Goal: Communication & Community: Answer question/provide support

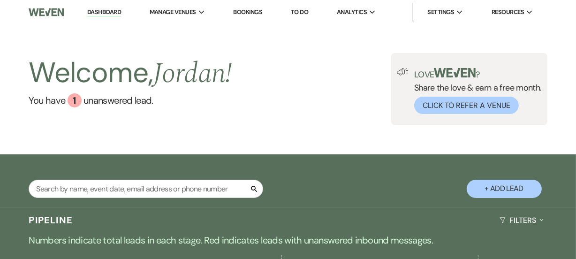
click at [328, 169] on div "Search + Add Lead" at bounding box center [288, 182] width 576 height 46
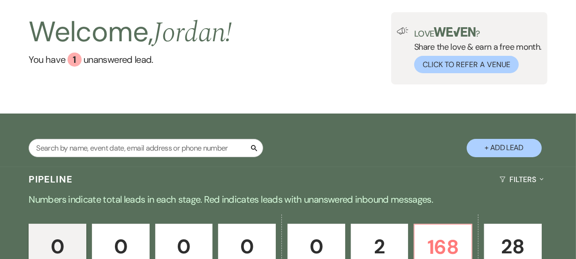
scroll to position [51, 0]
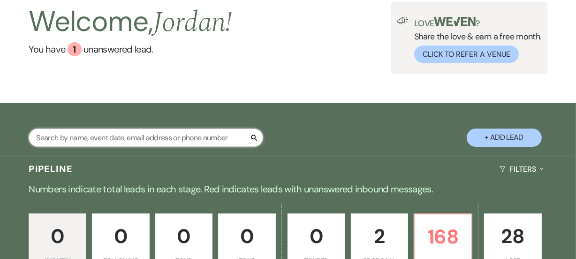
click at [182, 134] on input "text" at bounding box center [146, 137] width 234 height 18
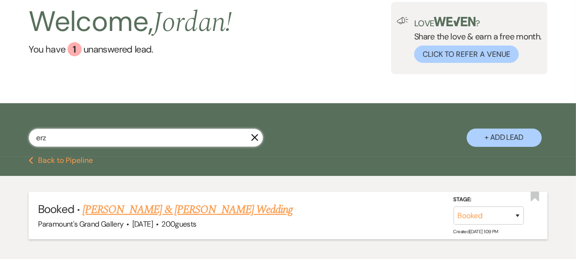
type input "erz"
click at [177, 203] on link "[PERSON_NAME] & [PERSON_NAME] Wedding" at bounding box center [188, 209] width 210 height 17
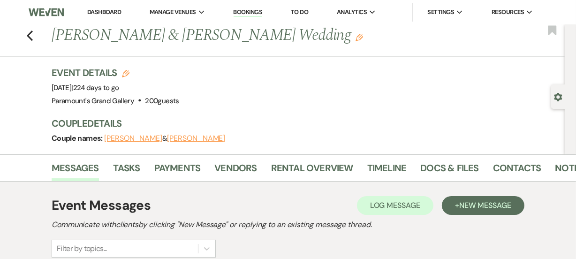
click at [257, 96] on div "Event Details Edit Event Date: [DATE] | 224 days to go Venue: [GEOGRAPHIC_DATA]…" at bounding box center [304, 86] width 504 height 41
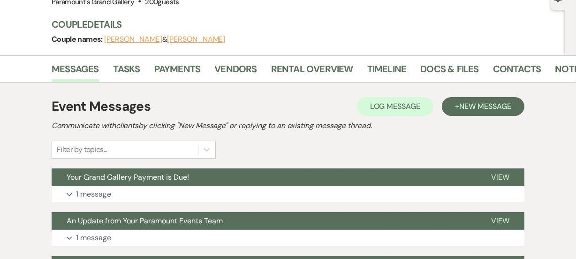
scroll to position [153, 0]
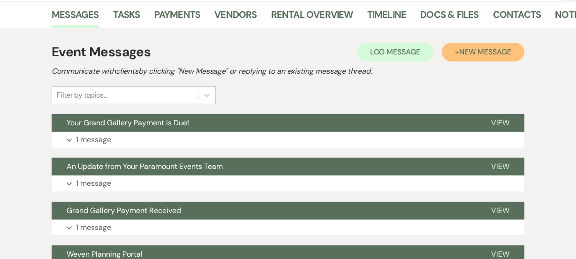
click at [482, 57] on button "+ New Message" at bounding box center [483, 52] width 83 height 19
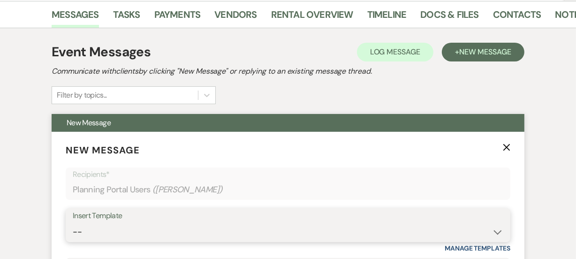
click at [149, 228] on select "-- Weven Planning Portal Introduction (Booked Events) 6 Month Consultation 9 Mo…" at bounding box center [288, 232] width 430 height 18
select select "1909"
click at [73, 223] on select "-- Weven Planning Portal Introduction (Booked Events) 6 Month Consultation 9 Mo…" at bounding box center [288, 232] width 430 height 18
type input "Grand Gallery Payment Received"
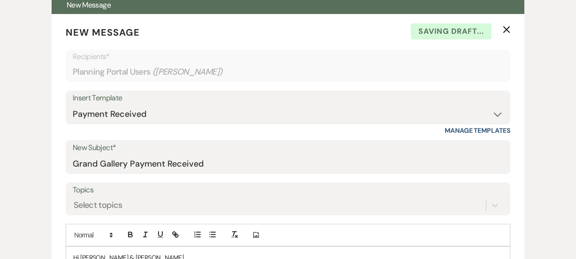
scroll to position [341, 0]
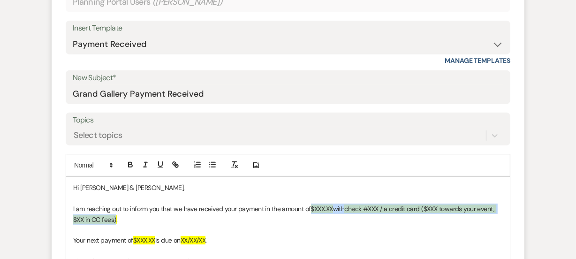
drag, startPoint x: 312, startPoint y: 206, endPoint x: 115, endPoint y: 217, distance: 197.2
click at [115, 217] on p "I am reaching out to inform you that we have received your payment in the amoun…" at bounding box center [287, 213] width 429 height 21
paste div
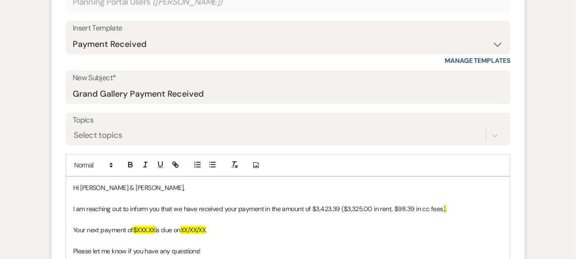
click at [339, 205] on p "I am reaching out to inform you that we have received your payment in the amoun…" at bounding box center [287, 208] width 429 height 10
click at [397, 233] on p "Your next payment of $XXX.XX is due on XX/XX/XX ." at bounding box center [287, 230] width 429 height 10
drag, startPoint x: 211, startPoint y: 229, endPoint x: 186, endPoint y: 232, distance: 25.0
click at [186, 232] on span "XX/XX/XX" at bounding box center [192, 230] width 25 height 8
drag, startPoint x: 155, startPoint y: 226, endPoint x: 138, endPoint y: 226, distance: 17.3
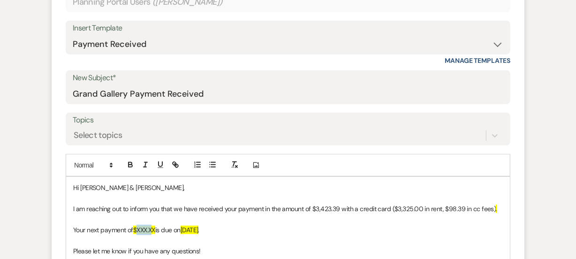
click at [138, 226] on span "$XXX.XX" at bounding box center [144, 230] width 22 height 8
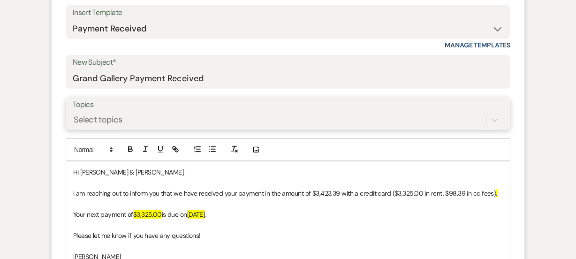
click at [414, 128] on div "Select topics" at bounding box center [288, 120] width 430 height 18
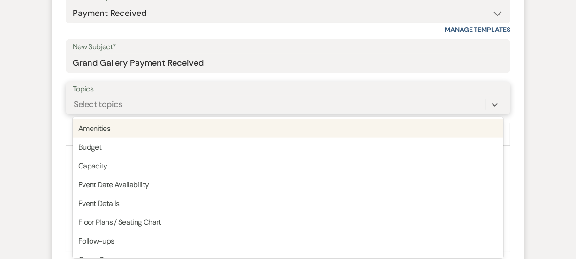
scroll to position [375, 0]
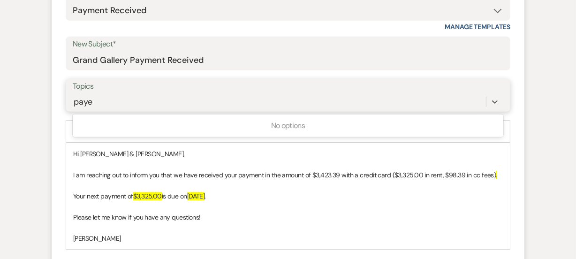
type input "pay"
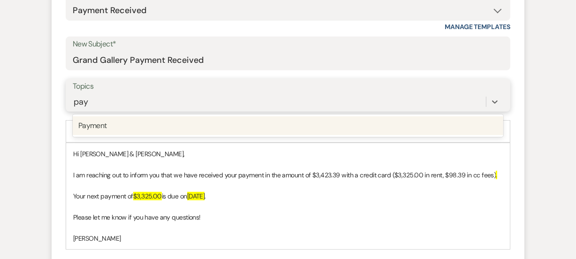
click at [384, 130] on div "Payment" at bounding box center [288, 125] width 430 height 19
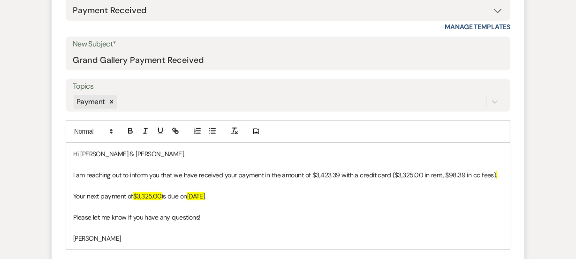
click at [549, 182] on div "Event Messages Log Log Message + New Message Communicate with clients by clicki…" at bounding box center [288, 243] width 534 height 872
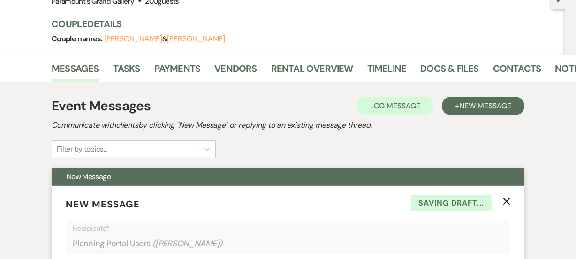
scroll to position [94, 0]
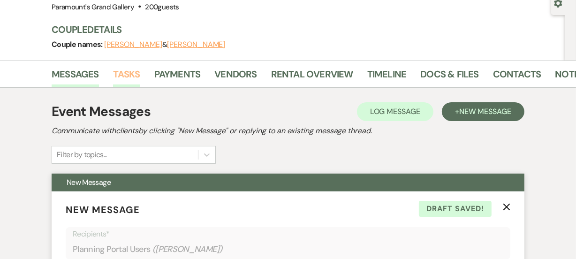
click at [121, 75] on link "Tasks" at bounding box center [126, 77] width 27 height 21
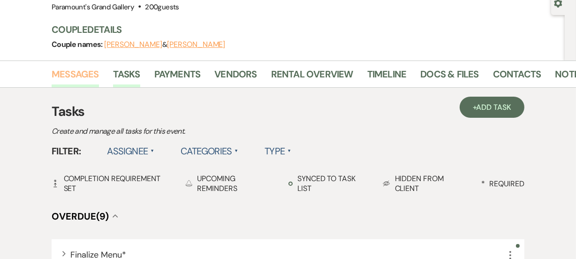
click at [84, 79] on link "Messages" at bounding box center [75, 77] width 47 height 21
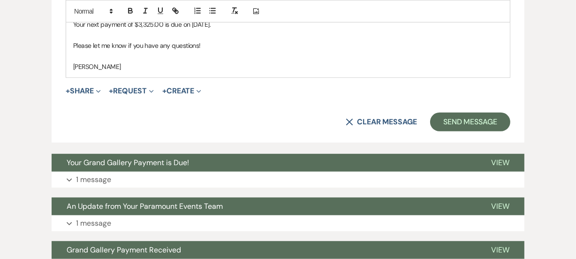
scroll to position [548, 0]
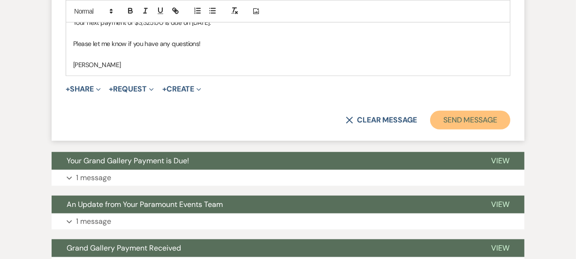
click at [484, 112] on button "Send Message" at bounding box center [470, 120] width 80 height 19
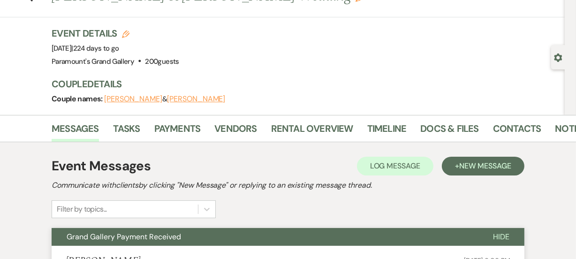
scroll to position [1, 0]
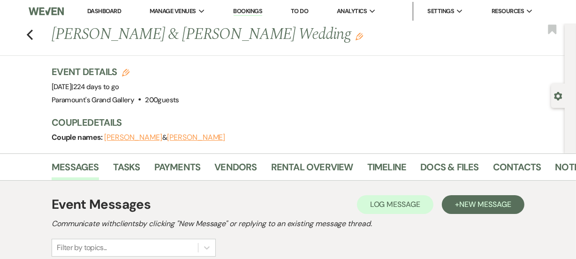
click at [109, 9] on link "Dashboard" at bounding box center [104, 11] width 34 height 8
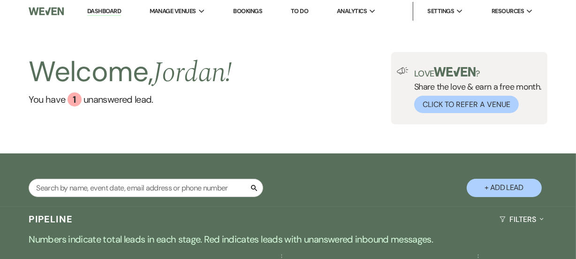
click at [109, 9] on link "Dashboard" at bounding box center [104, 11] width 34 height 9
click at [380, 205] on div "Search + Add Lead" at bounding box center [288, 179] width 576 height 53
click at [173, 95] on link "You have 1 unanswered lead ." at bounding box center [130, 99] width 203 height 14
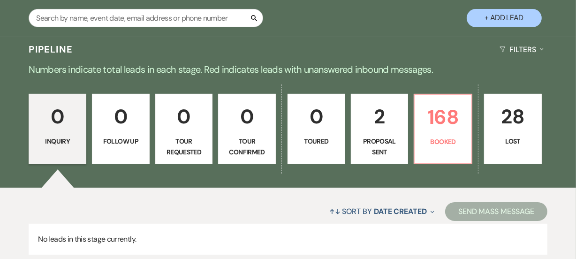
scroll to position [171, 0]
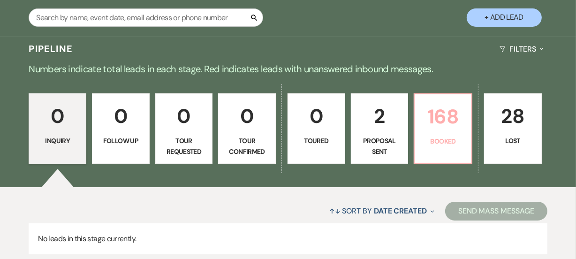
click at [456, 146] on link "168 Booked" at bounding box center [443, 128] width 59 height 70
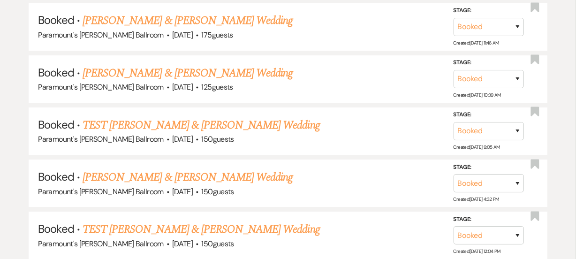
scroll to position [2841, 0]
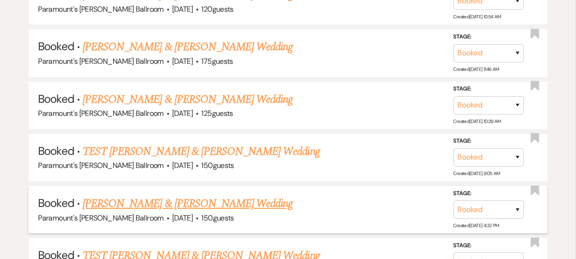
click at [173, 195] on link "[PERSON_NAME] & [PERSON_NAME] Wedding" at bounding box center [188, 203] width 210 height 17
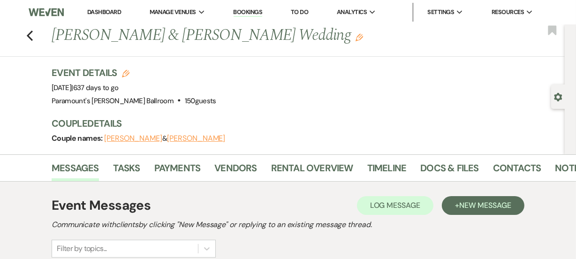
click at [25, 116] on div "Previous [PERSON_NAME] & [PERSON_NAME] Wedding Edit Bookmark Gear Settings Even…" at bounding box center [282, 89] width 564 height 130
click at [177, 164] on link "Payments" at bounding box center [177, 170] width 46 height 21
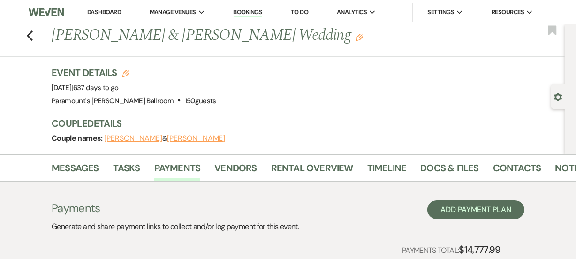
click at [0, 106] on div "Previous [PERSON_NAME] & [PERSON_NAME] Wedding Edit Bookmark Gear Settings Even…" at bounding box center [282, 89] width 564 height 130
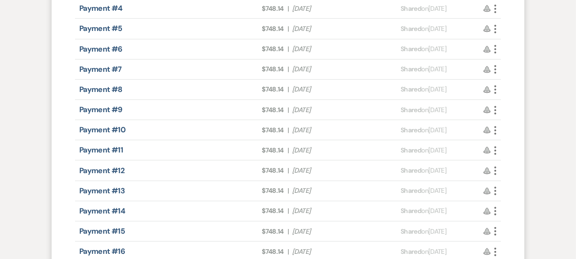
scroll to position [460, 0]
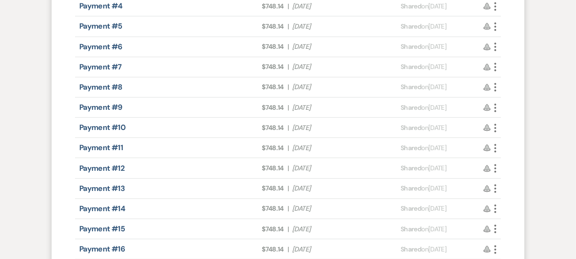
click at [0, 130] on div "Messages Tasks Payments Vendors Rental Overview Timeline Docs & Files Contacts …" at bounding box center [288, 33] width 576 height 678
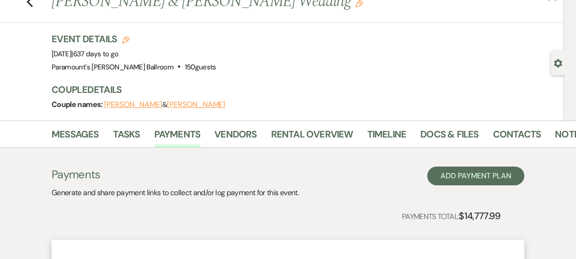
scroll to position [0, 0]
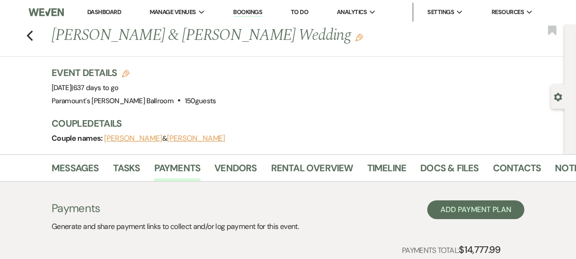
click at [107, 11] on link "Dashboard" at bounding box center [104, 12] width 34 height 8
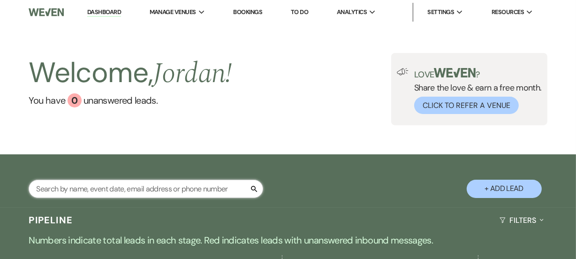
click at [153, 194] on input "text" at bounding box center [146, 189] width 234 height 18
type input "lubber"
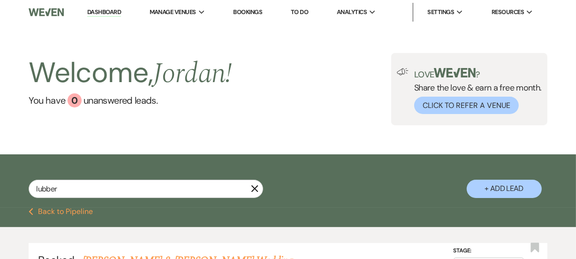
click at [319, 173] on div "lubber X + Add Lead" at bounding box center [288, 182] width 576 height 46
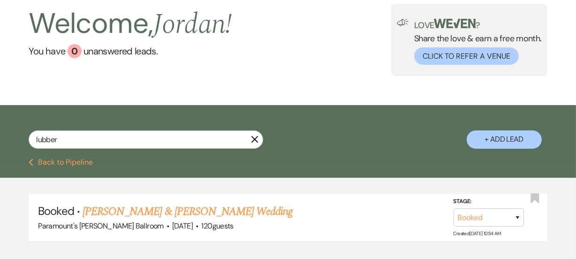
scroll to position [68, 0]
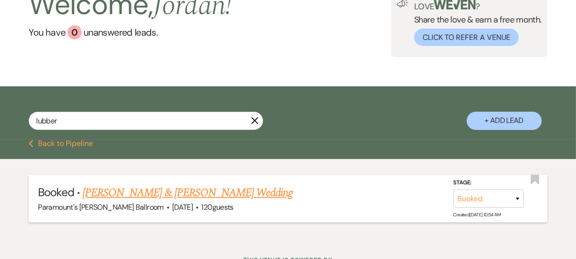
click at [210, 191] on link "[PERSON_NAME] & [PERSON_NAME] Wedding" at bounding box center [188, 192] width 210 height 17
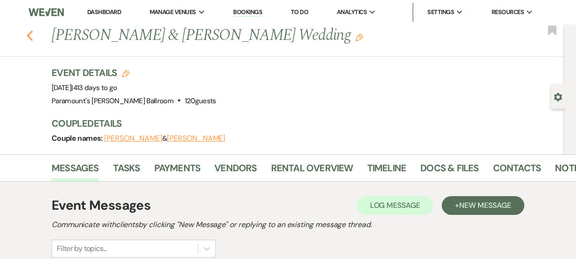
click at [30, 34] on icon "Previous" at bounding box center [29, 35] width 7 height 11
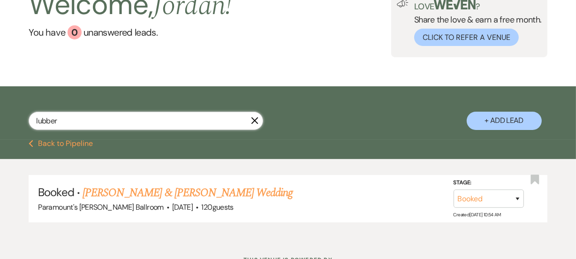
click at [147, 128] on input "lubber" at bounding box center [146, 121] width 234 height 18
drag, startPoint x: 160, startPoint y: 119, endPoint x: 0, endPoint y: 98, distance: 161.2
click at [0, 98] on div "lubber X + Add Lead" at bounding box center [288, 114] width 576 height 46
type input "[DEMOGRAPHIC_DATA]"
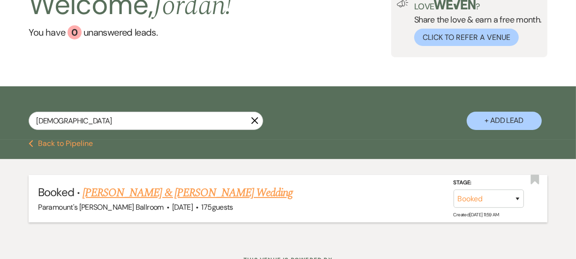
click at [217, 192] on link "[PERSON_NAME] & [PERSON_NAME] Wedding" at bounding box center [188, 192] width 210 height 17
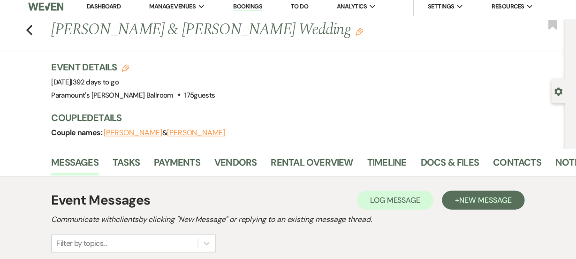
scroll to position [5, 0]
click at [180, 161] on link "Payments" at bounding box center [177, 165] width 46 height 21
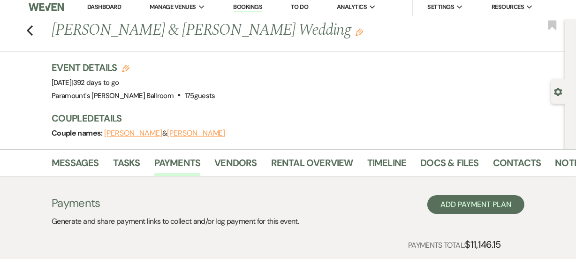
click at [370, 95] on div "Event Details Edit Event Date: [DATE] | 392 days to go Venue: [GEOGRAPHIC_DATA]…" at bounding box center [304, 81] width 504 height 41
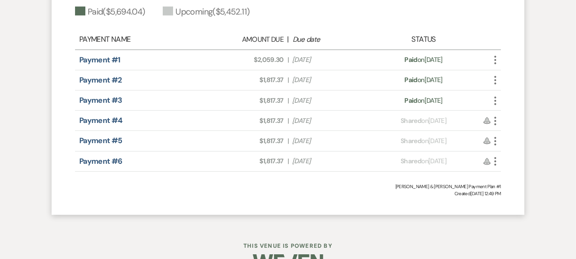
scroll to position [346, 0]
click at [494, 83] on use "button" at bounding box center [495, 79] width 2 height 8
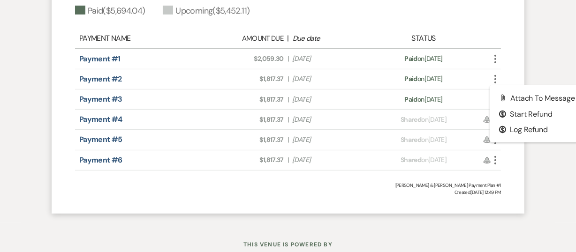
click at [371, 84] on div "Payment #2 Amount Due: $1,817.37 | Due Date [DATE] Payment status: Paid on [DAT…" at bounding box center [288, 79] width 426 height 20
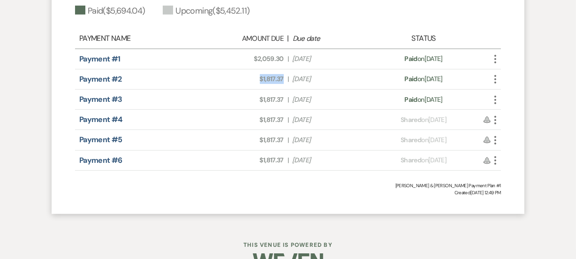
drag, startPoint x: 258, startPoint y: 79, endPoint x: 284, endPoint y: 82, distance: 25.9
click at [284, 82] on div "Amount Due: $1,817.37 | Due Date [DATE]" at bounding box center [287, 79] width 167 height 10
copy span "$1,817.37"
click at [28, 100] on div "Payments Generate and share payment links to collect and/or log payment for thi…" at bounding box center [288, 29] width 534 height 388
click at [247, 98] on span "Amount Due: $1,817.37" at bounding box center [247, 100] width 74 height 10
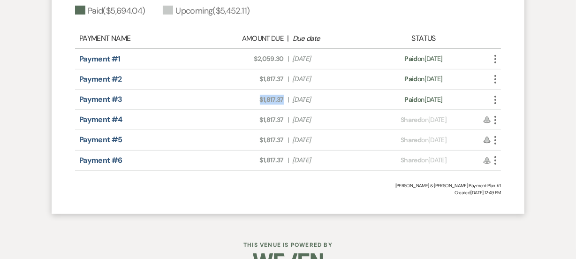
drag, startPoint x: 254, startPoint y: 98, endPoint x: 283, endPoint y: 99, distance: 29.1
click at [283, 99] on span "Amount Due: $1,817.37" at bounding box center [247, 100] width 74 height 10
copy span "$1,817.37"
click at [15, 41] on div "Messages Tasks Payments Vendors Rental Overview Timeline Docs & Files Contacts …" at bounding box center [288, 15] width 576 height 415
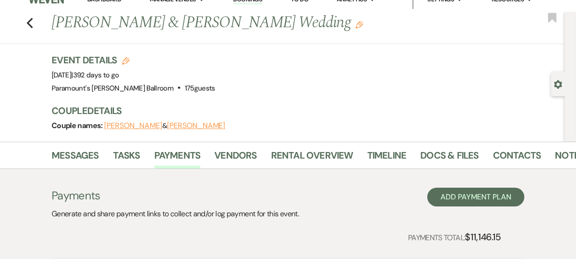
scroll to position [0, 0]
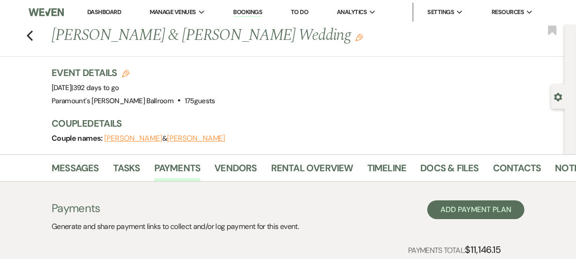
click at [33, 42] on div "Previous [PERSON_NAME] & [PERSON_NAME] Wedding Edit Bookmark" at bounding box center [279, 40] width 569 height 32
click at [33, 33] on use "button" at bounding box center [30, 35] width 6 height 10
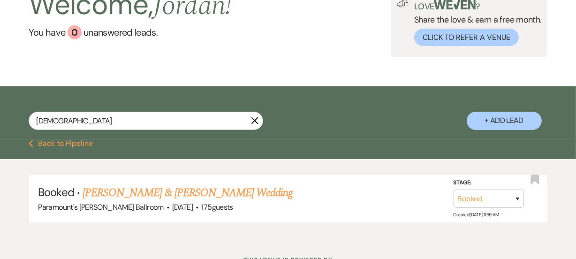
click at [56, 145] on button "Previous Back to Pipeline" at bounding box center [61, 144] width 64 height 8
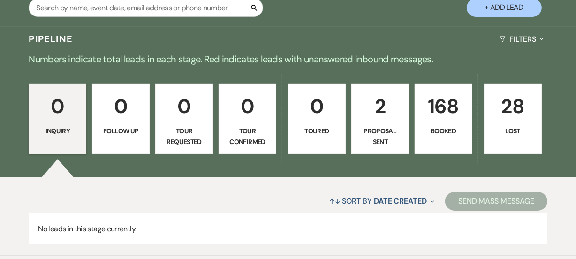
scroll to position [238, 0]
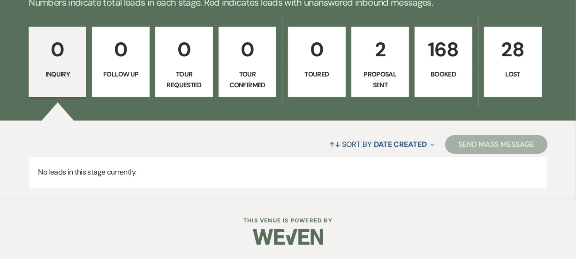
click at [457, 80] on link "168 Booked" at bounding box center [443, 62] width 58 height 70
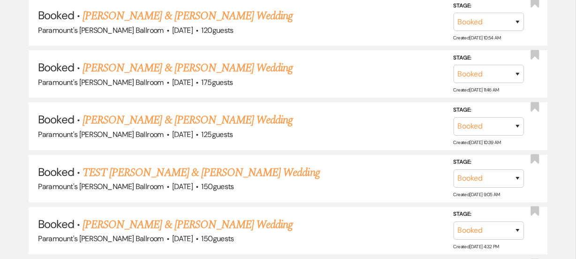
scroll to position [2794, 0]
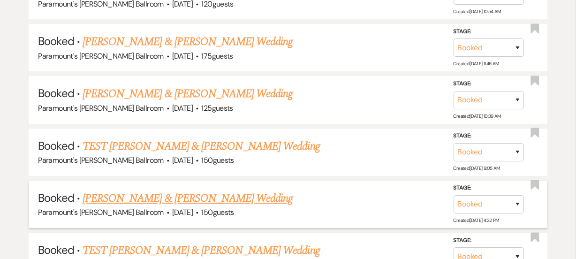
click at [244, 190] on link "[PERSON_NAME] & [PERSON_NAME] Wedding" at bounding box center [188, 198] width 210 height 17
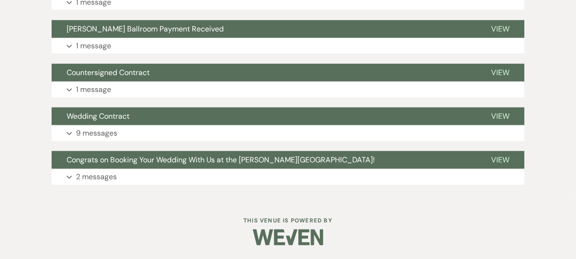
scroll to position [640, 0]
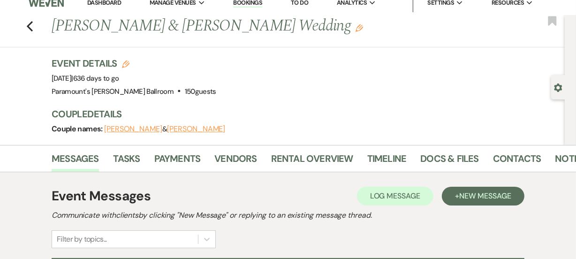
scroll to position [0, 0]
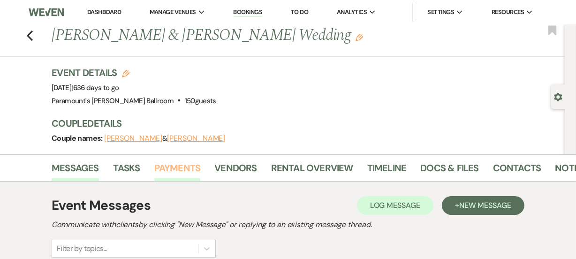
click at [183, 169] on link "Payments" at bounding box center [177, 170] width 46 height 21
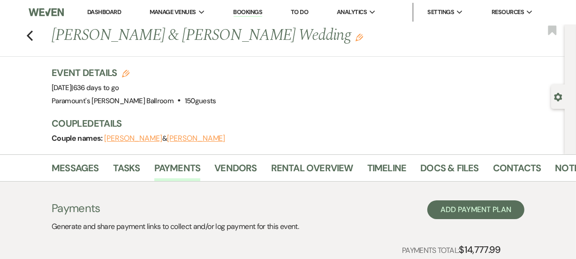
click at [358, 142] on div "Couple names: [PERSON_NAME] & [PERSON_NAME]" at bounding box center [304, 138] width 504 height 13
click at [291, 177] on link "Rental Overview" at bounding box center [312, 170] width 82 height 21
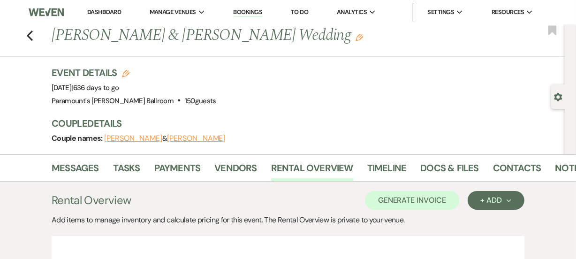
click at [335, 118] on h3 "Couple Details" at bounding box center [304, 123] width 504 height 13
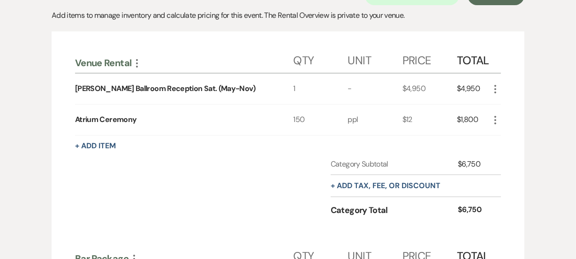
scroll to position [221, 0]
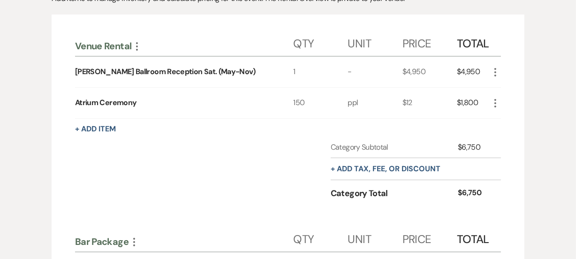
click at [196, 155] on div "Category Subtotal $6,750 + Add tax, fee, or discount Category Total $6,750" at bounding box center [288, 179] width 426 height 75
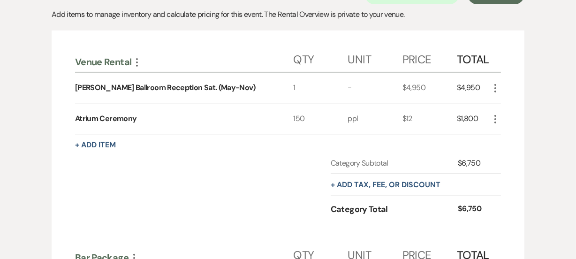
scroll to position [204, 0]
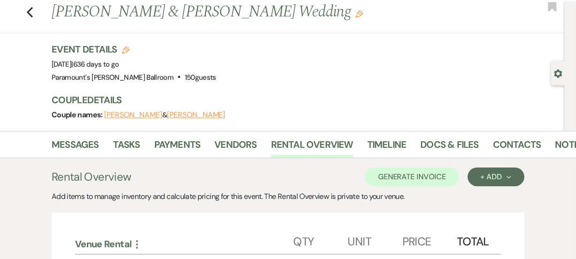
scroll to position [0, 0]
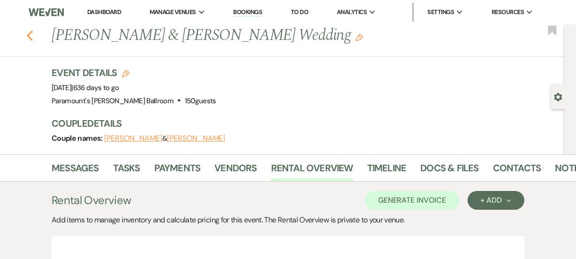
click at [32, 32] on icon "Previous" at bounding box center [29, 35] width 7 height 11
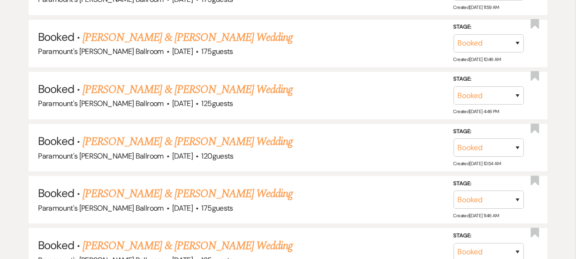
scroll to position [2641, 0]
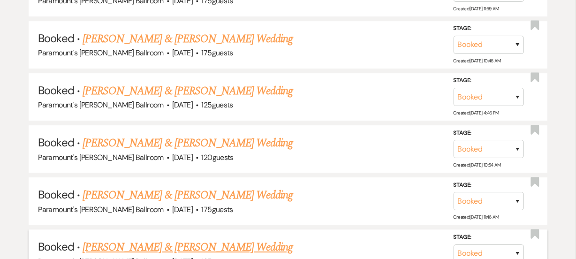
click at [141, 239] on link "[PERSON_NAME] & [PERSON_NAME] Wedding" at bounding box center [188, 247] width 210 height 17
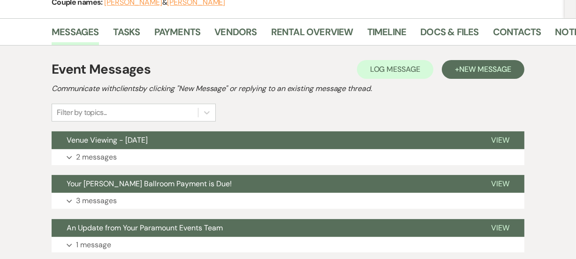
scroll to position [119, 0]
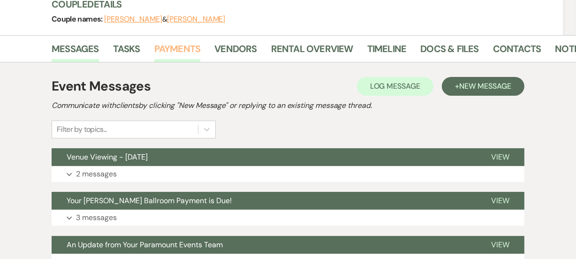
click at [165, 48] on link "Payments" at bounding box center [177, 51] width 46 height 21
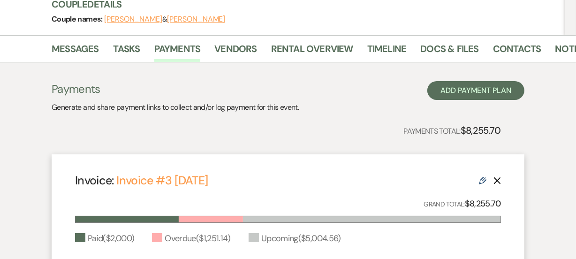
click at [6, 145] on div "Messages Tasks Payments Vendors Rental Overview Timeline Docs & Files Contacts …" at bounding box center [288, 242] width 576 height 415
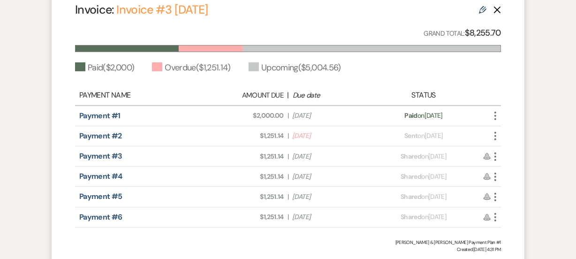
scroll to position [307, 0]
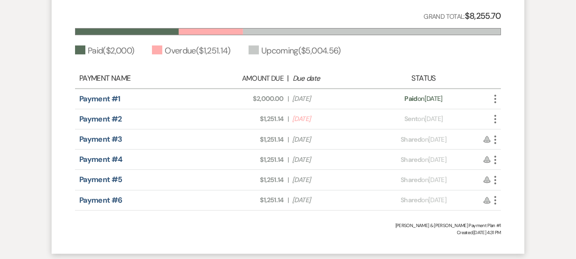
click at [40, 52] on div "Payments Generate and share payment links to collect and/or log payment for thi…" at bounding box center [288, 69] width 534 height 388
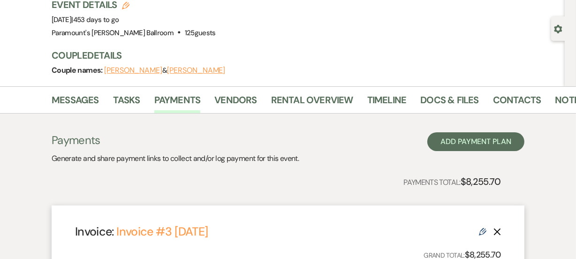
scroll to position [51, 0]
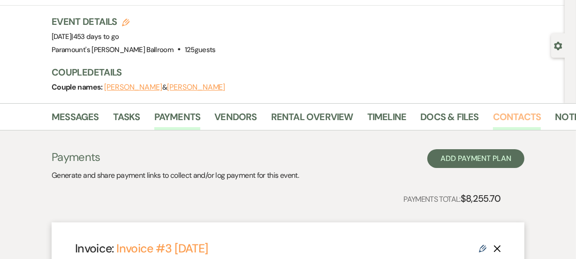
click at [501, 114] on link "Contacts" at bounding box center [517, 119] width 48 height 21
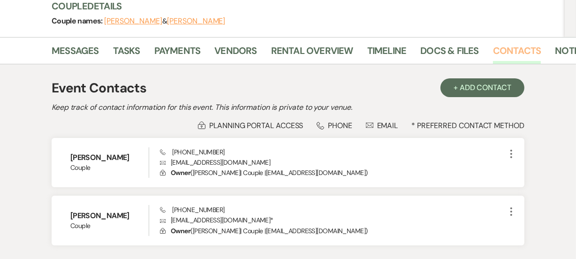
scroll to position [119, 0]
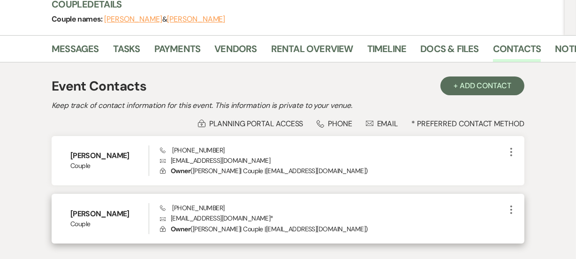
drag, startPoint x: 169, startPoint y: 220, endPoint x: 264, endPoint y: 217, distance: 95.2
click at [264, 217] on p "Envelope [EMAIL_ADDRESS][DOMAIN_NAME] *" at bounding box center [333, 218] width 346 height 10
copy p "[EMAIL_ADDRESS][DOMAIN_NAME]"
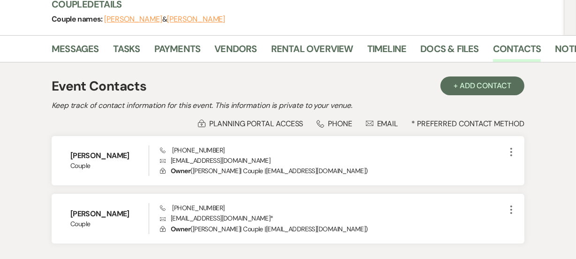
click at [203, 53] on li "Payments" at bounding box center [184, 50] width 60 height 23
click at [195, 52] on link "Payments" at bounding box center [177, 51] width 46 height 21
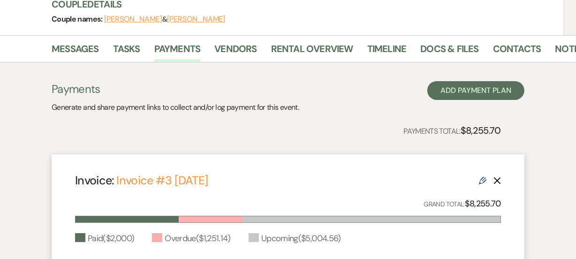
click at [65, 96] on h3 "Payments" at bounding box center [175, 89] width 247 height 16
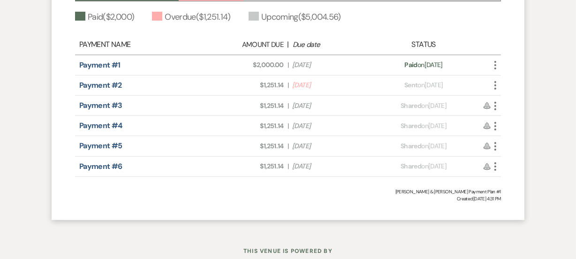
scroll to position [341, 0]
click at [0, 77] on div "Messages Tasks Payments Vendors Rental Overview Timeline Docs & Files Contacts …" at bounding box center [288, 20] width 576 height 415
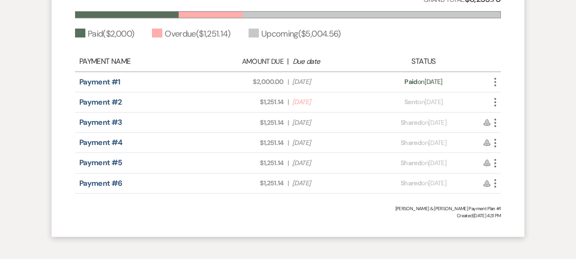
click at [0, 77] on div "Messages Tasks Payments Vendors Rental Overview Timeline Docs & Files Contacts …" at bounding box center [288, 38] width 576 height 415
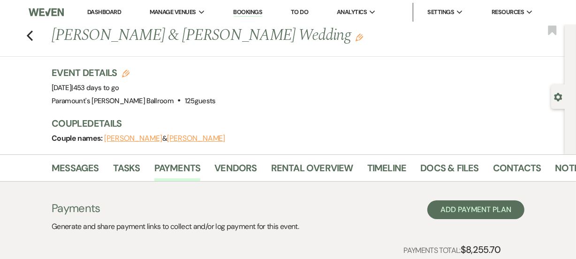
scroll to position [0, 0]
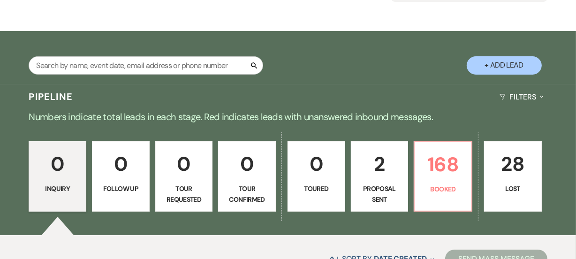
scroll to position [157, 0]
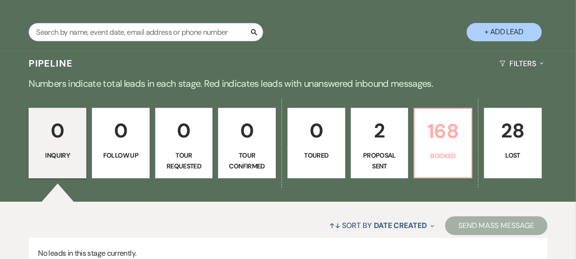
click at [429, 172] on link "168 Booked" at bounding box center [443, 143] width 59 height 70
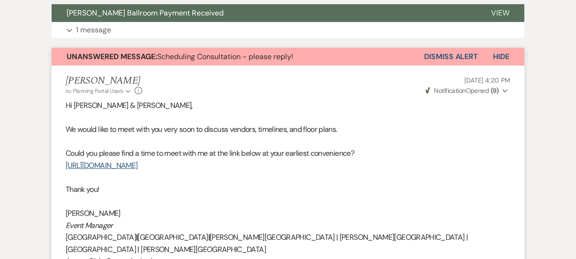
scroll to position [258, 0]
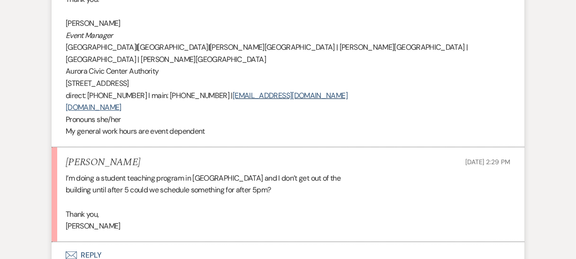
scroll to position [451, 0]
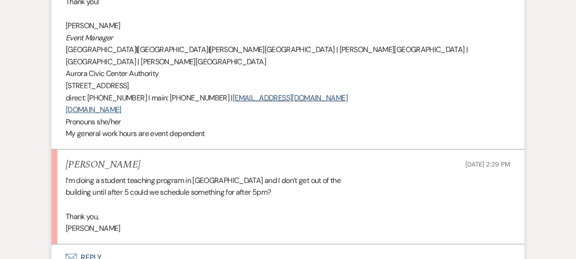
click at [293, 51] on span "Copley Theatre | Stolp Island Theatre | Paramount School of the Arts | Meyer Ba…" at bounding box center [267, 56] width 402 height 22
click at [285, 33] on p "Event Manager" at bounding box center [288, 38] width 444 height 12
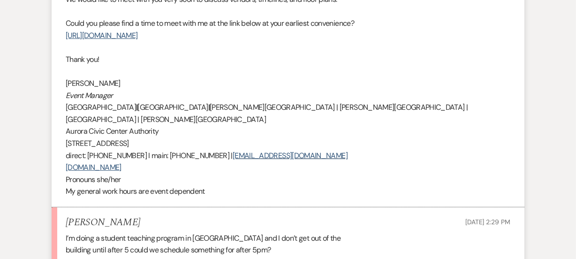
scroll to position [383, 0]
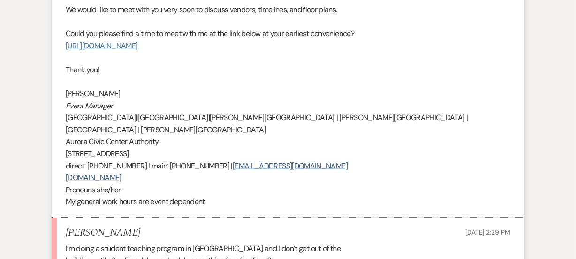
click at [137, 43] on link "https://calendly.com/morganm-paramountarts/meetings-and-consultations" at bounding box center [102, 46] width 72 height 10
click at [66, 41] on link "https://calendly.com/morganm-paramountarts/meetings-and-consultations" at bounding box center [102, 46] width 72 height 10
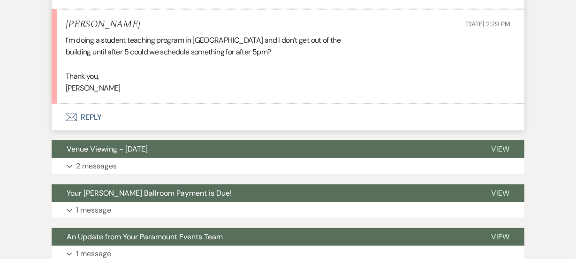
scroll to position [593, 0]
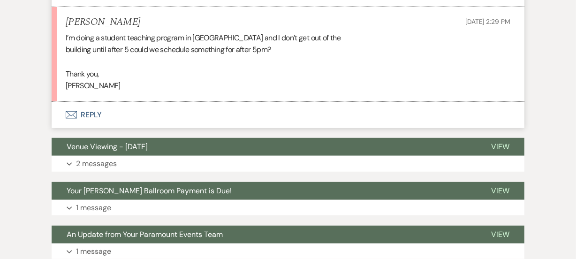
click at [235, 102] on button "Envelope Reply" at bounding box center [288, 115] width 473 height 26
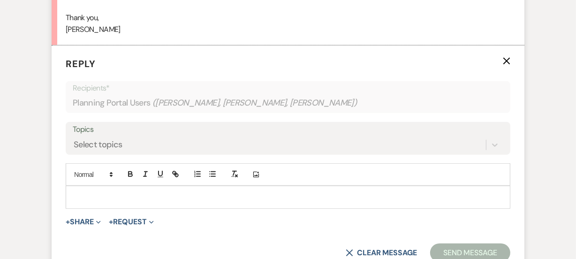
scroll to position [650, 0]
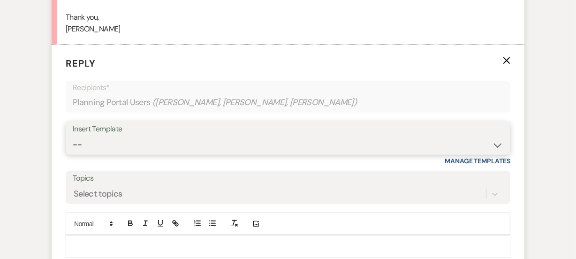
click at [90, 135] on select "-- Weven Planning Portal Introduction (Booked Events) 6 Month Consultation 9 Mo…" at bounding box center [288, 144] width 430 height 18
select select "1491"
click at [73, 135] on select "-- Weven Planning Portal Introduction (Booked Events) 6 Month Consultation 9 Mo…" at bounding box center [288, 144] width 430 height 18
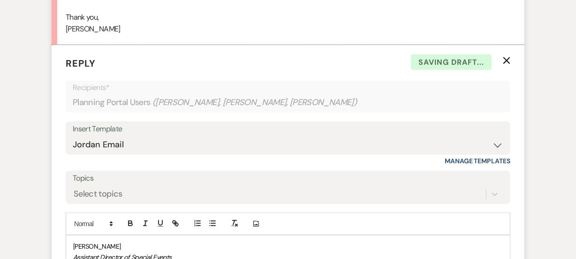
click at [0, 203] on div "Messages Tasks Payments Vendors Rental Overview Timeline Docs & Files Contacts …" at bounding box center [288, 235] width 576 height 1463
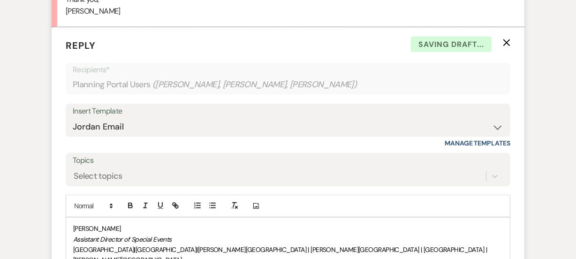
scroll to position [684, 0]
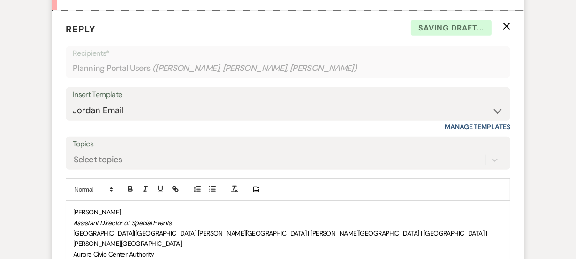
click at [64, 199] on form "Reply X Saving draft... Recipients* Planning Portal Users ( Yucel Dursun, Maddi…" at bounding box center [288, 202] width 473 height 383
click at [71, 201] on div "Jordan Scherpe-Lencioni Assistant Director of Special Events Paramount Theatre …" at bounding box center [288, 264] width 444 height 127
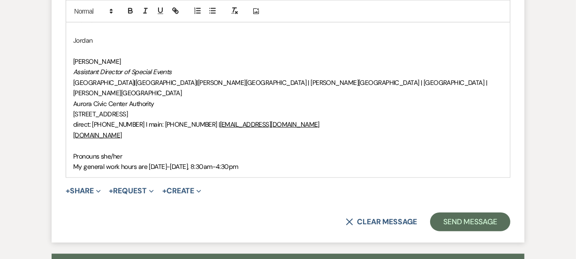
scroll to position [952, 0]
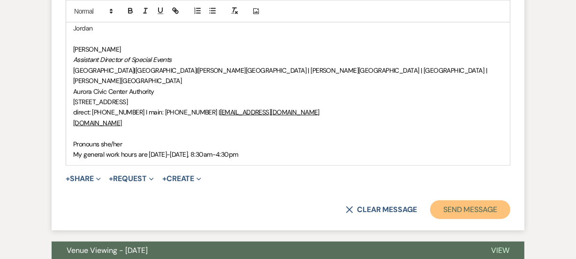
click at [457, 200] on button "Send Message" at bounding box center [470, 209] width 80 height 19
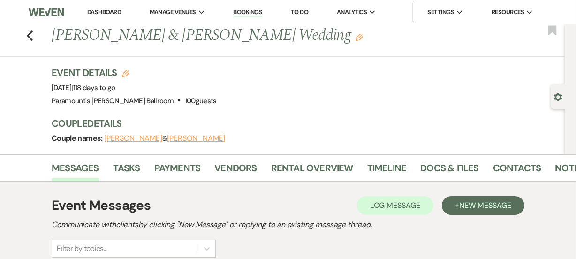
scroll to position [1255, 0]
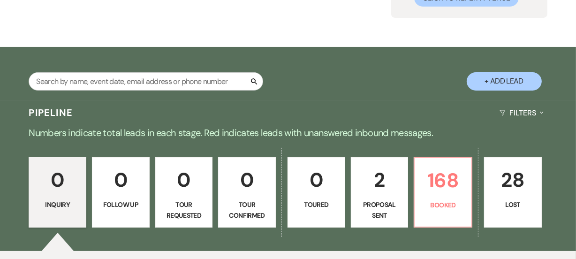
scroll to position [119, 0]
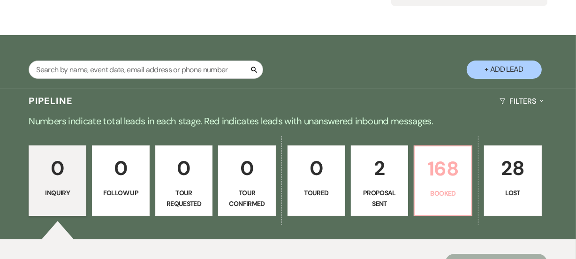
click at [429, 188] on p "Booked" at bounding box center [442, 193] width 45 height 10
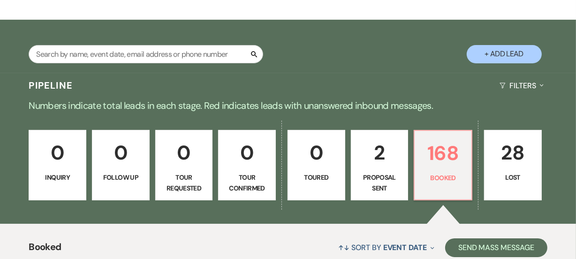
scroll to position [162, 0]
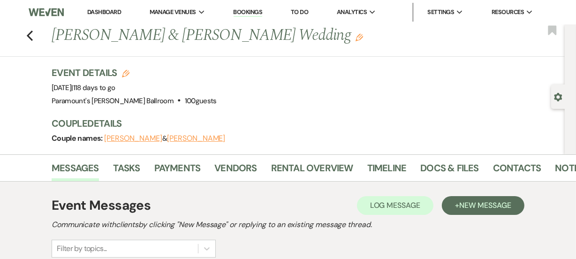
click at [281, 108] on div "Event Details Edit Event Date: Saturday, January 10th, 2026 | 118 days to go Ve…" at bounding box center [308, 110] width 513 height 88
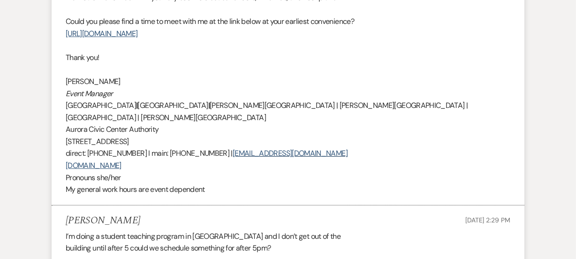
scroll to position [358, 0]
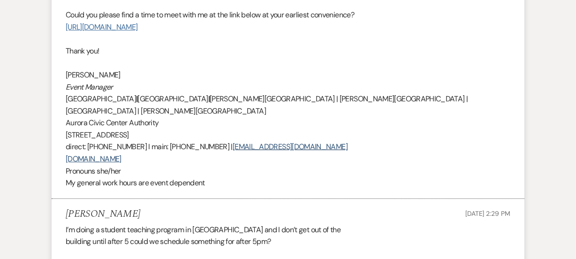
click at [137, 27] on link "https://calendly.com/morganm-paramountarts/meetings-and-consultations" at bounding box center [102, 27] width 72 height 10
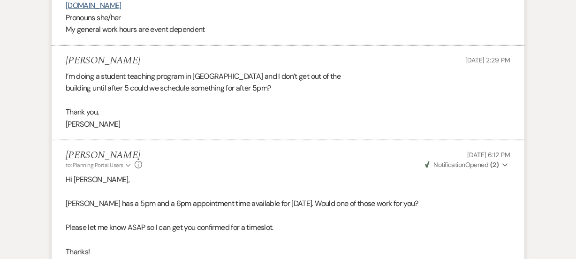
scroll to position [511, 0]
drag, startPoint x: 139, startPoint y: 49, endPoint x: 59, endPoint y: 49, distance: 79.7
click at [59, 49] on li "Maddie Schleining Sep 12, 2025, 2:29 PM I’m doing a student teaching program in…" at bounding box center [288, 92] width 473 height 95
copy h5 "Maddie Schleining"
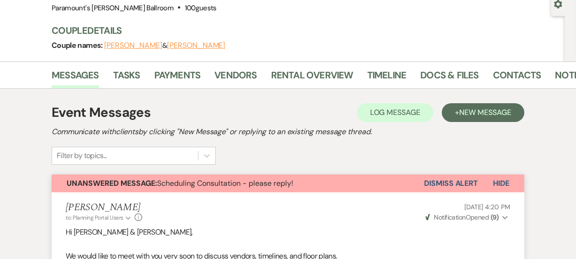
scroll to position [87, 0]
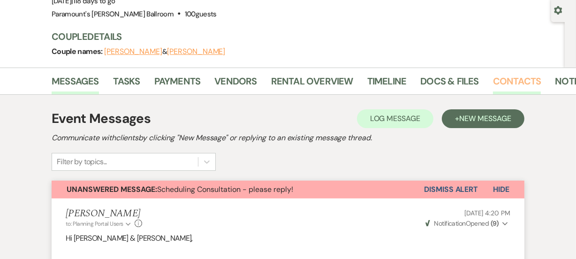
click at [505, 82] on link "Contacts" at bounding box center [517, 84] width 48 height 21
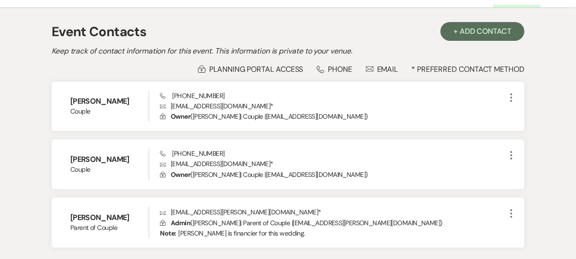
scroll to position [245, 0]
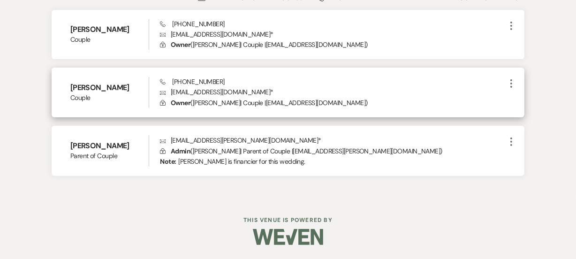
drag, startPoint x: 267, startPoint y: 90, endPoint x: 172, endPoint y: 89, distance: 95.6
click at [172, 89] on p "Envelope maddieschleining1997@gmail.com *" at bounding box center [333, 92] width 346 height 10
copy p "maddieschleining1997@gmail.com"
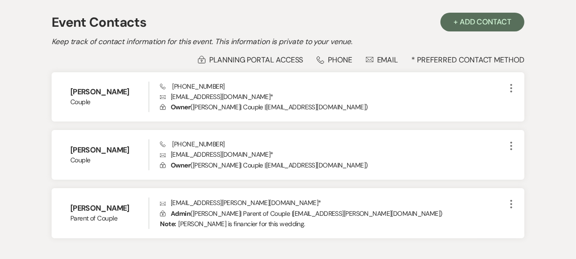
scroll to position [182, 0]
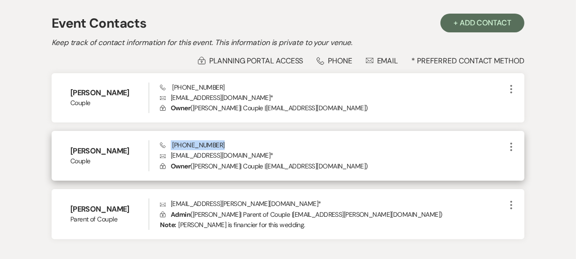
drag, startPoint x: 225, startPoint y: 145, endPoint x: 162, endPoint y: 144, distance: 62.4
click at [162, 144] on div "Phone (630) 877-0228 Envelope maddieschleining1997@gmail.com * Lock Owner ( Mad…" at bounding box center [333, 155] width 346 height 31
copy span "(630) 877-0228"
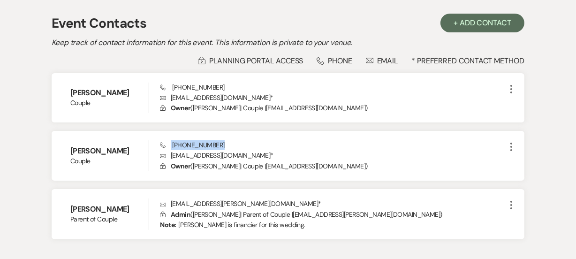
scroll to position [0, 0]
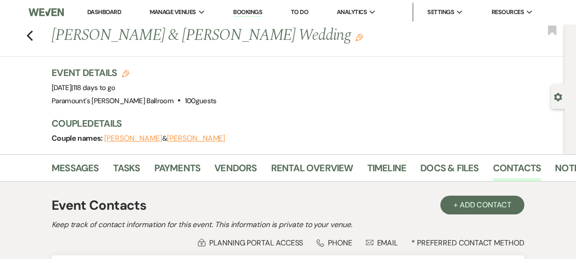
click at [68, 158] on li "Messages" at bounding box center [82, 169] width 61 height 23
click at [68, 170] on link "Messages" at bounding box center [75, 170] width 47 height 21
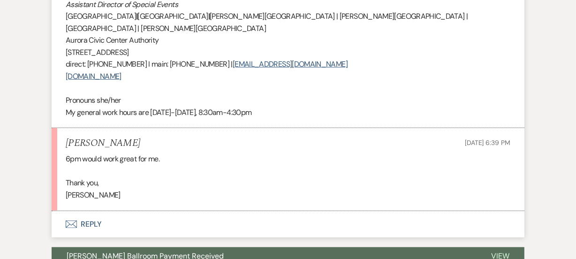
click at [91, 211] on button "Envelope Reply" at bounding box center [288, 224] width 473 height 26
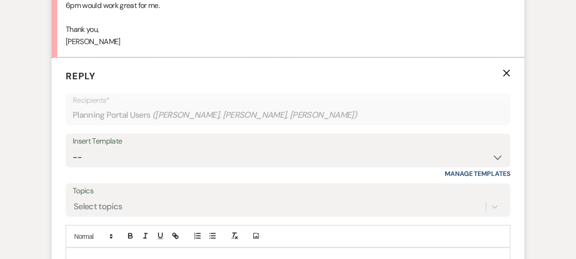
scroll to position [972, 0]
click at [108, 148] on select "-- Weven Planning Portal Introduction (Booked Events) 6 Month Consultation 9 Mo…" at bounding box center [288, 157] width 430 height 18
select select "1491"
click at [73, 148] on select "-- Weven Planning Portal Introduction (Booked Events) 6 Month Consultation 9 Mo…" at bounding box center [288, 157] width 430 height 18
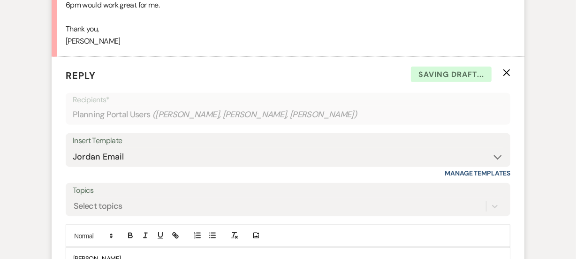
click at [0, 94] on div "Messages Tasks Payments Vendors Rental Overview Timeline Docs & Files Contacts …" at bounding box center [288, 102] width 576 height 1841
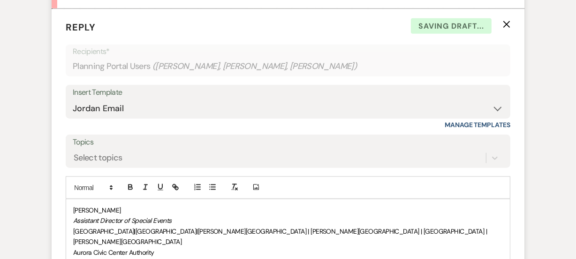
scroll to position [1057, 0]
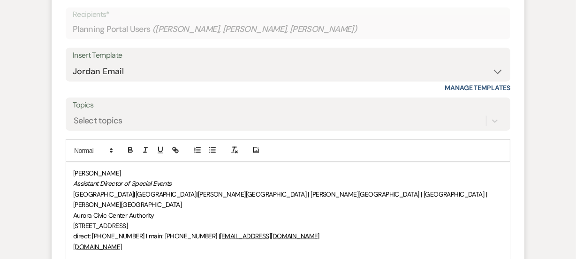
click at [72, 162] on div "Jordan Scherpe-Lencioni Assistant Director of Special Events Paramount Theatre …" at bounding box center [288, 225] width 444 height 127
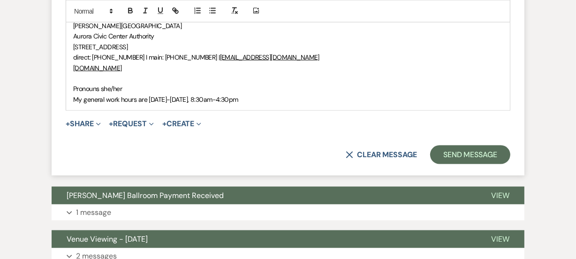
scroll to position [1261, 0]
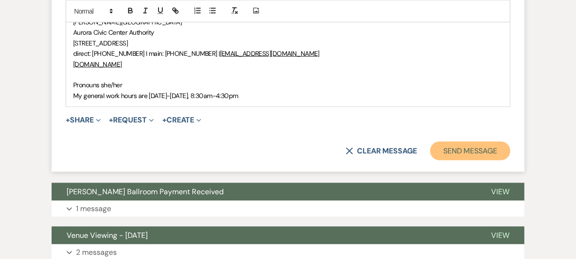
click at [443, 142] on button "Send Message" at bounding box center [470, 151] width 80 height 19
